Goal: Task Accomplishment & Management: Use online tool/utility

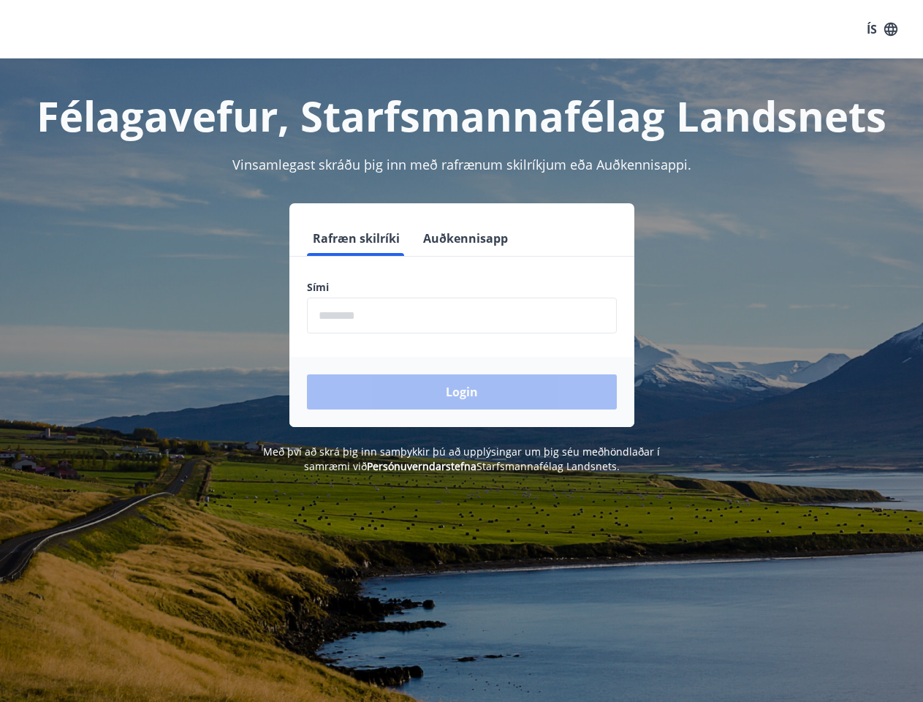
click at [461, 351] on form "Rafræn skilríki Auðkennisapp Sími ​ Login" at bounding box center [461, 324] width 345 height 206
click at [882, 29] on button "ÍS" at bounding box center [882, 29] width 47 height 26
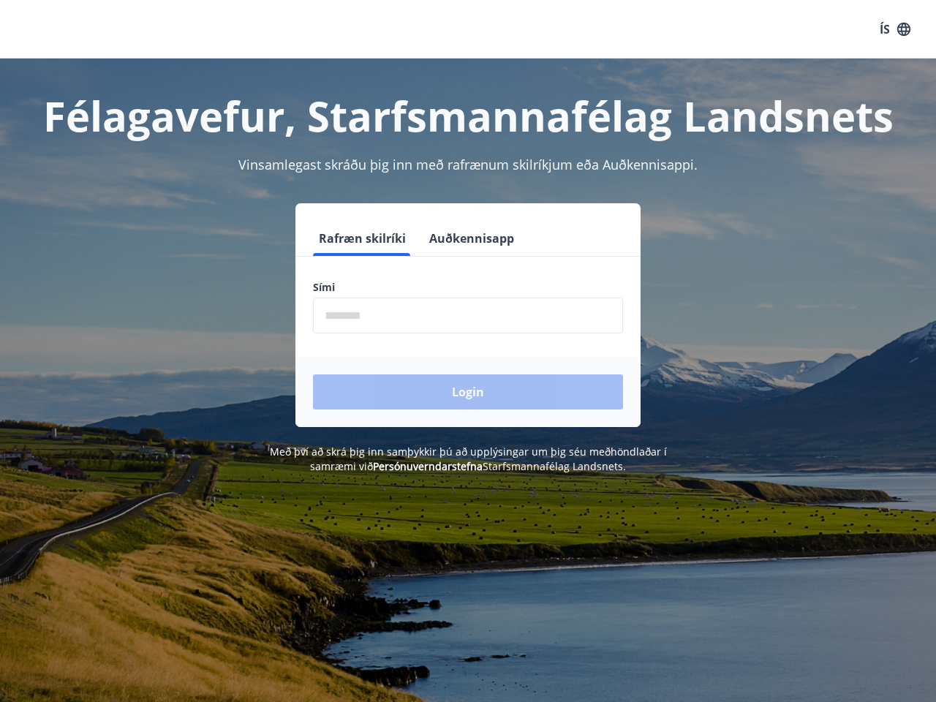
click at [463, 238] on button "Auðkennisapp" at bounding box center [471, 238] width 96 height 35
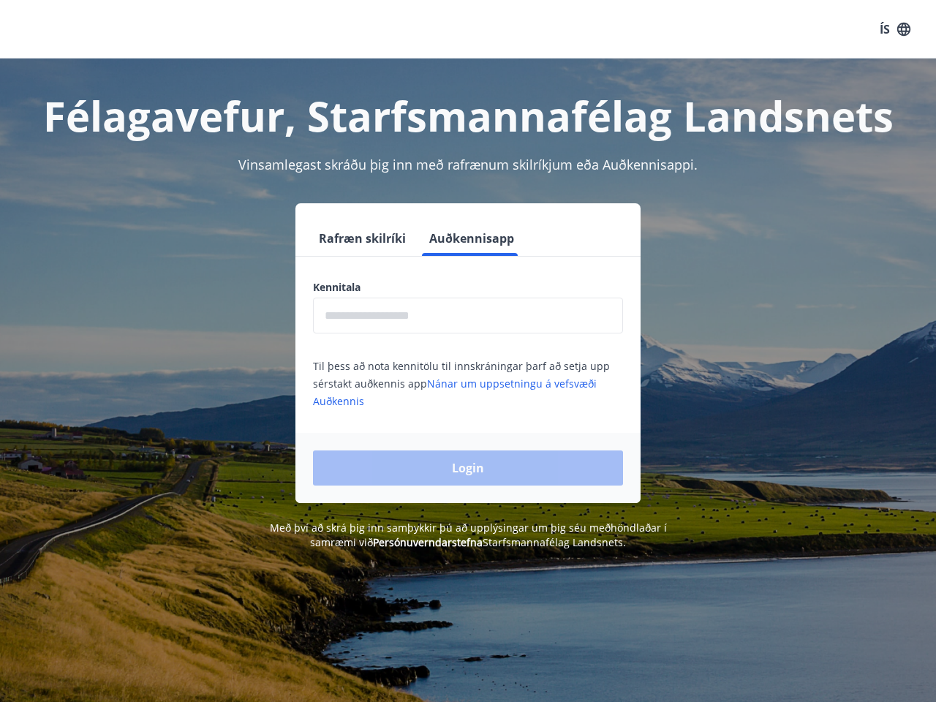
click at [462, 315] on input "text" at bounding box center [468, 316] width 310 height 36
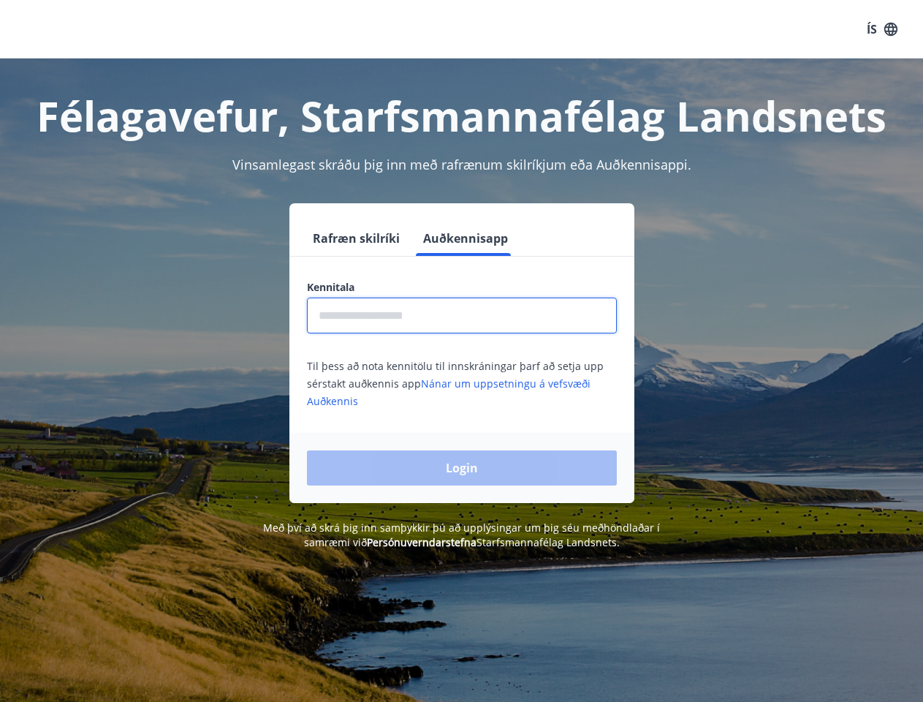
click at [399, 466] on div "Login" at bounding box center [461, 468] width 345 height 70
